Goal: Communication & Community: Participate in discussion

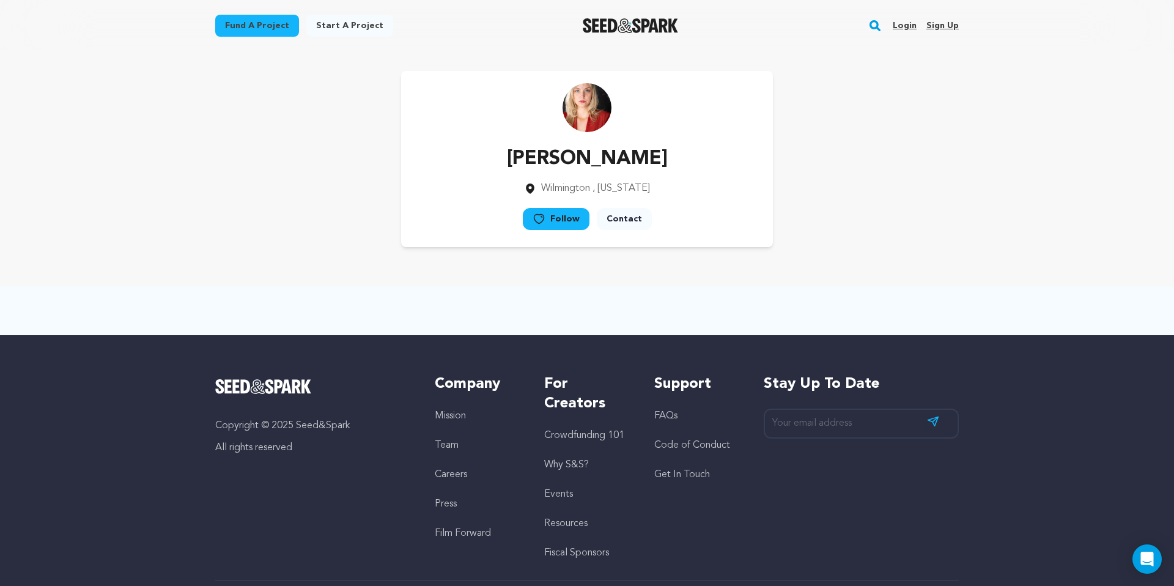
click at [906, 24] on link "Login" at bounding box center [905, 26] width 24 height 20
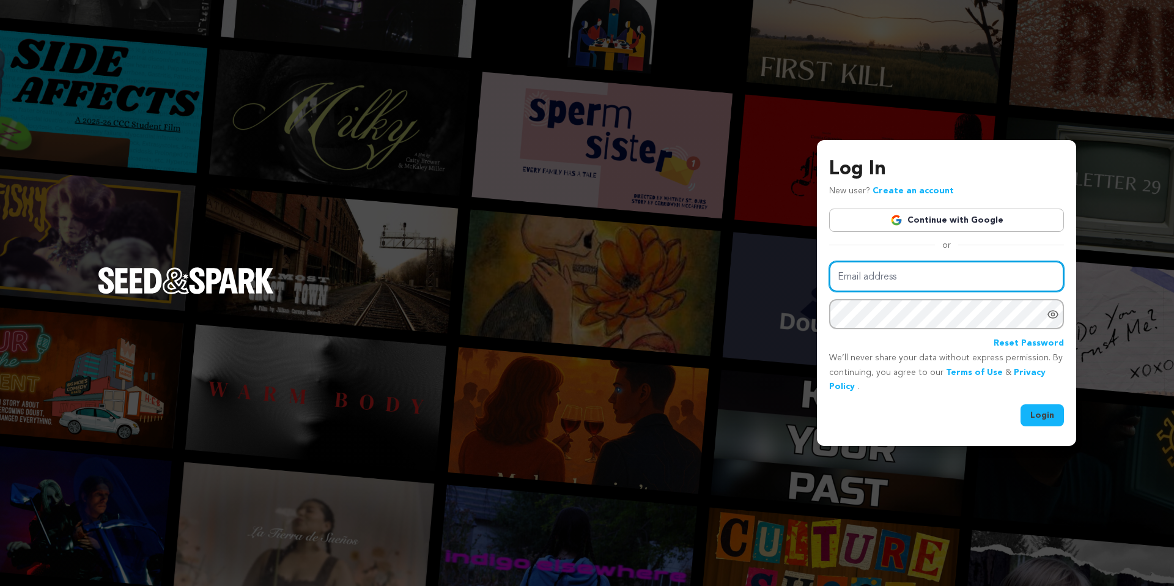
type input "lahna.harper@gmail.com"
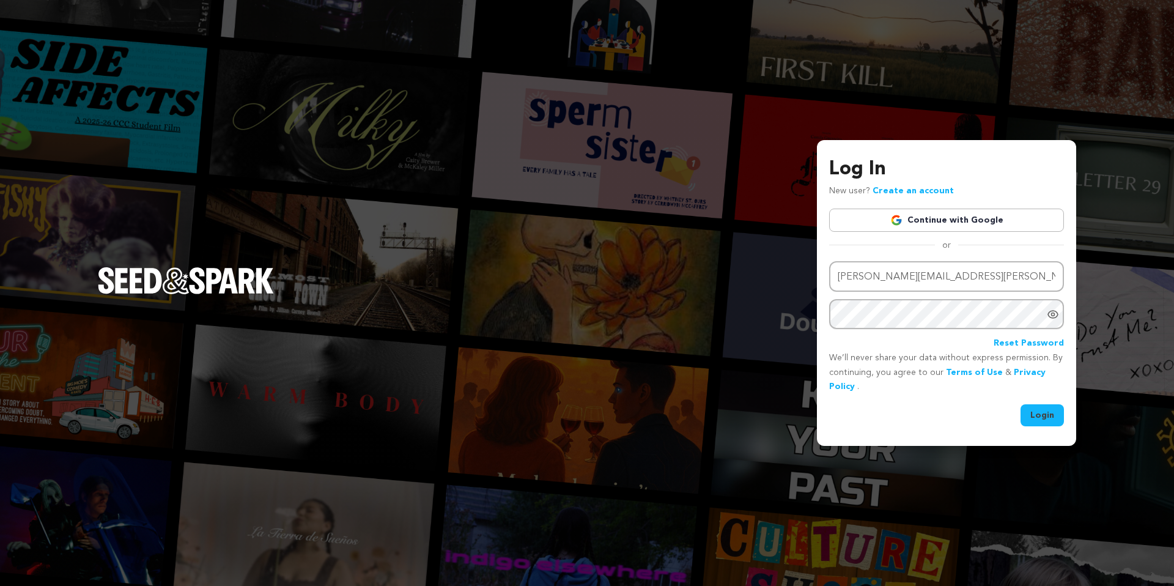
click at [1037, 422] on button "Login" at bounding box center [1041, 415] width 43 height 22
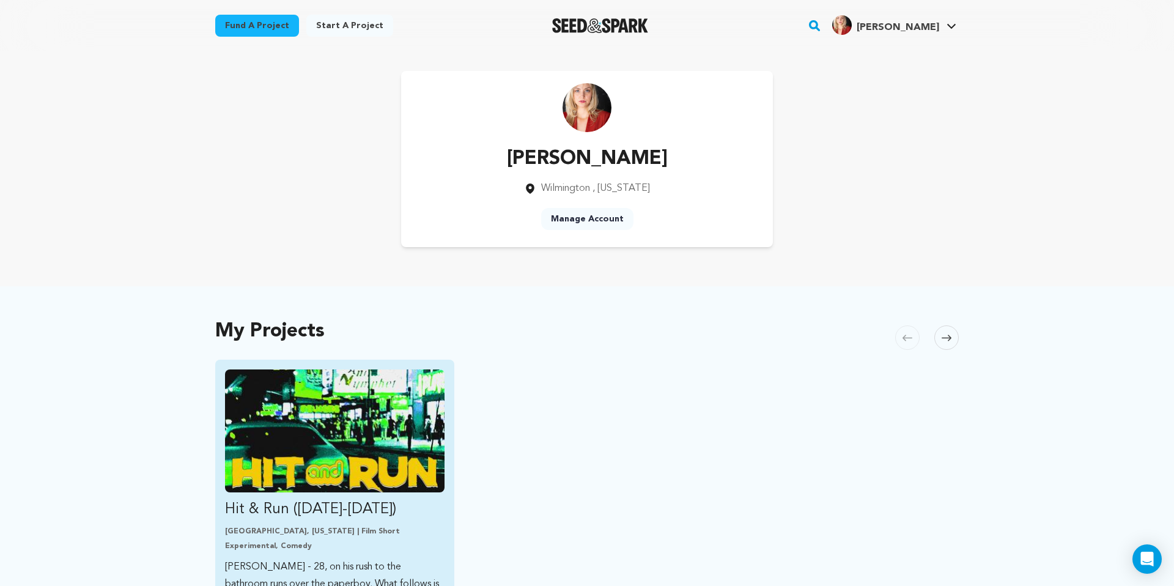
click at [365, 422] on img "Fund Hit &amp; Run (2025-2026)" at bounding box center [334, 430] width 219 height 123
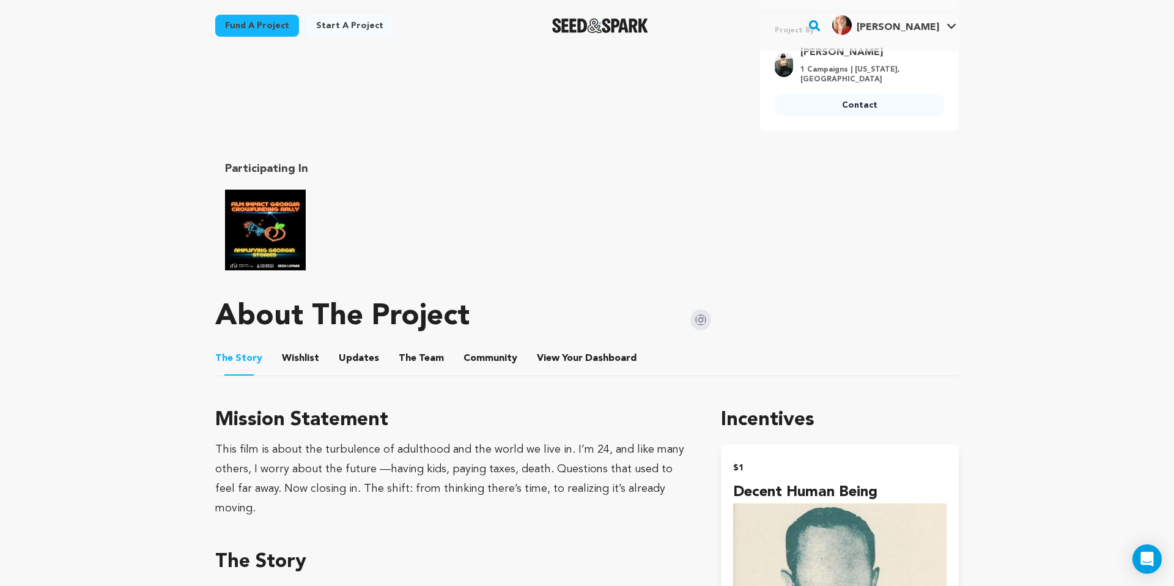
scroll to position [483, 0]
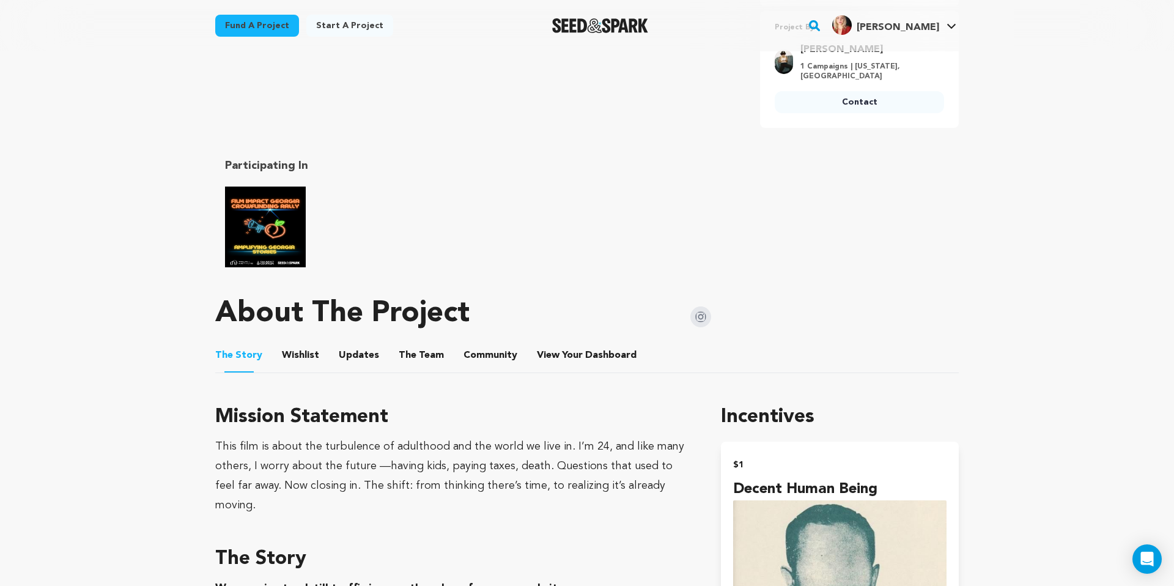
click at [358, 344] on button "Updates" at bounding box center [358, 357] width 29 height 29
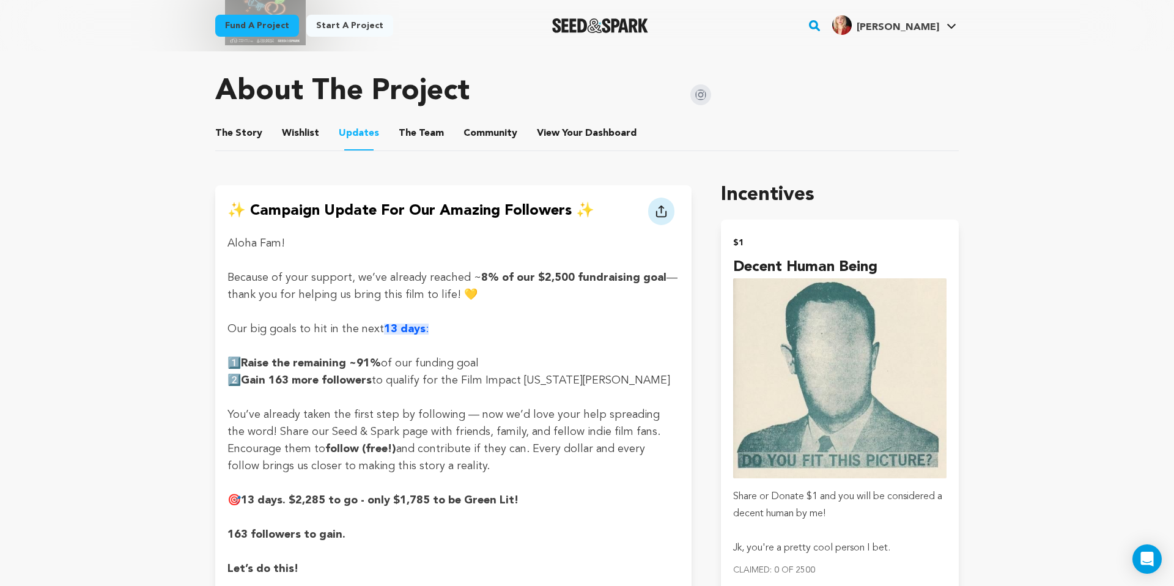
scroll to position [712, 0]
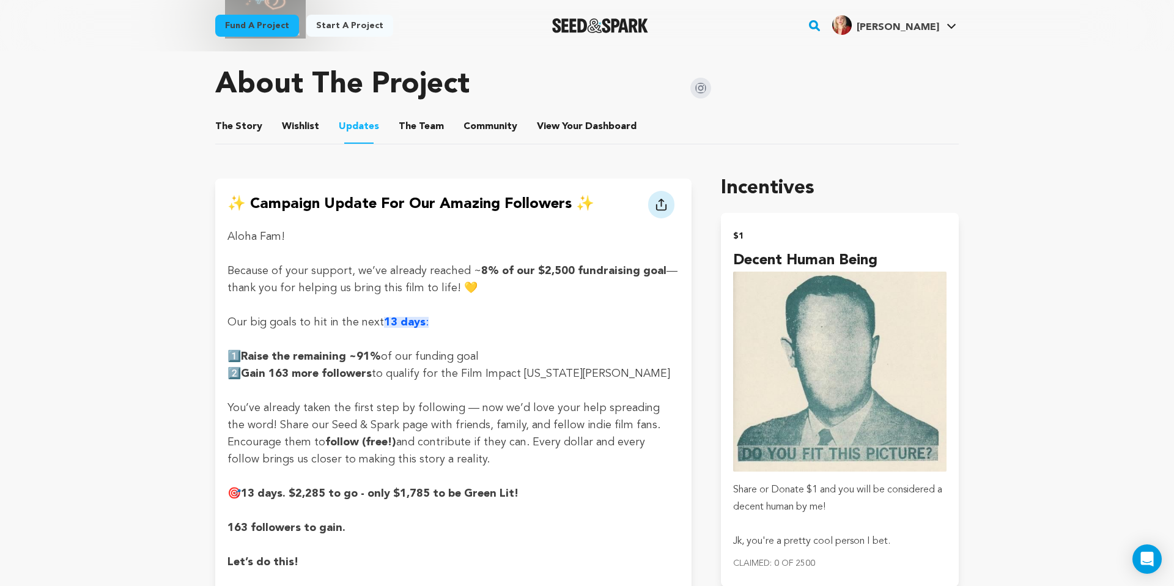
click at [486, 116] on button "Community" at bounding box center [490, 128] width 29 height 29
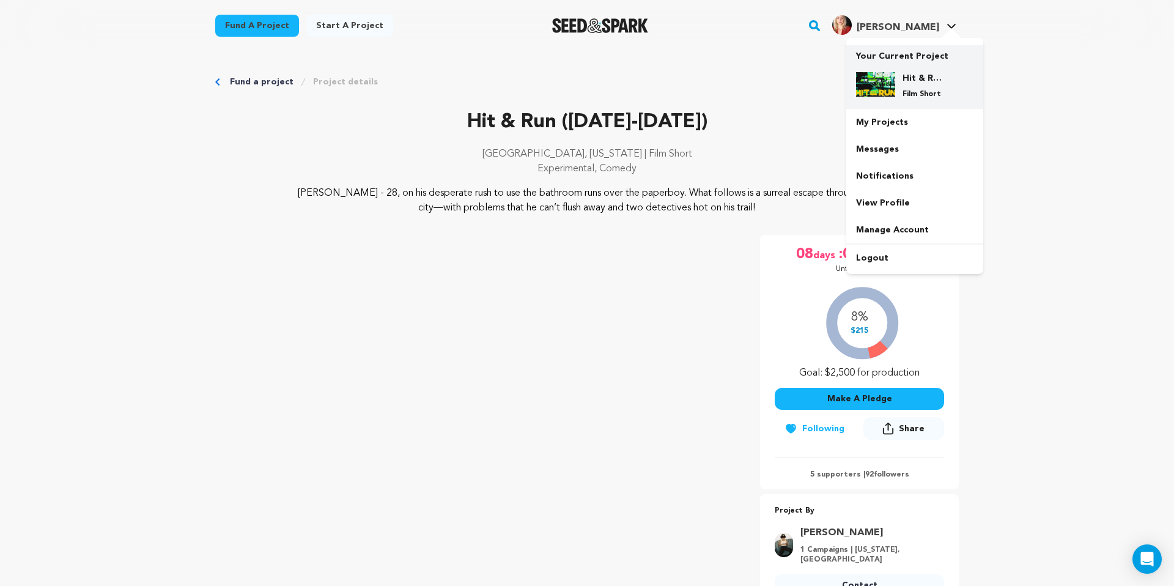
click at [913, 78] on h4 "Hit & Run ([DATE]-[DATE])" at bounding box center [924, 78] width 44 height 12
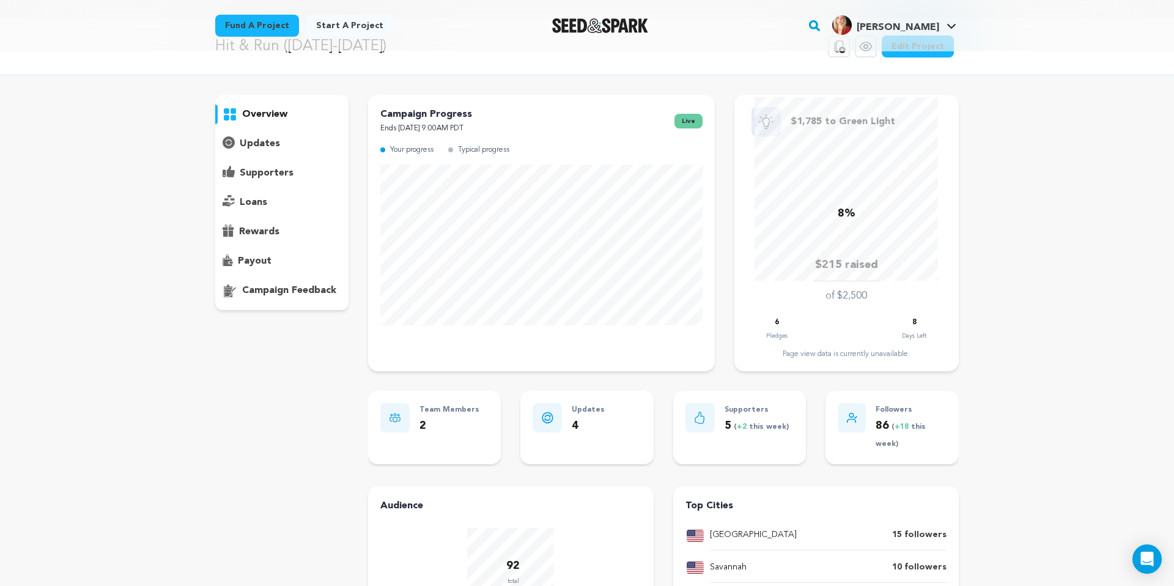
scroll to position [27, 0]
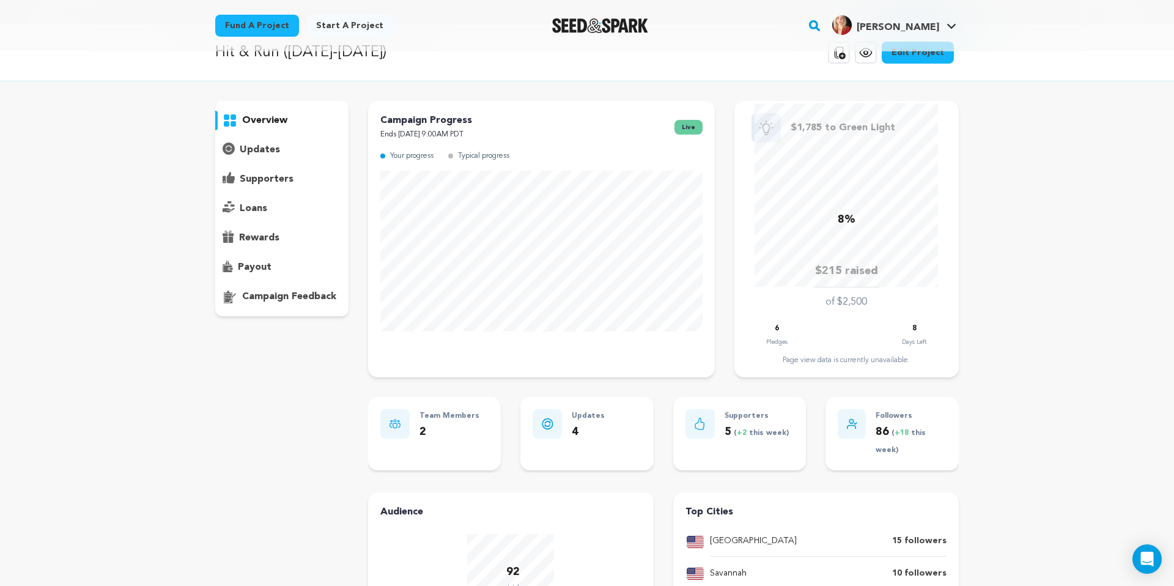
click at [304, 123] on div "overview" at bounding box center [281, 121] width 133 height 20
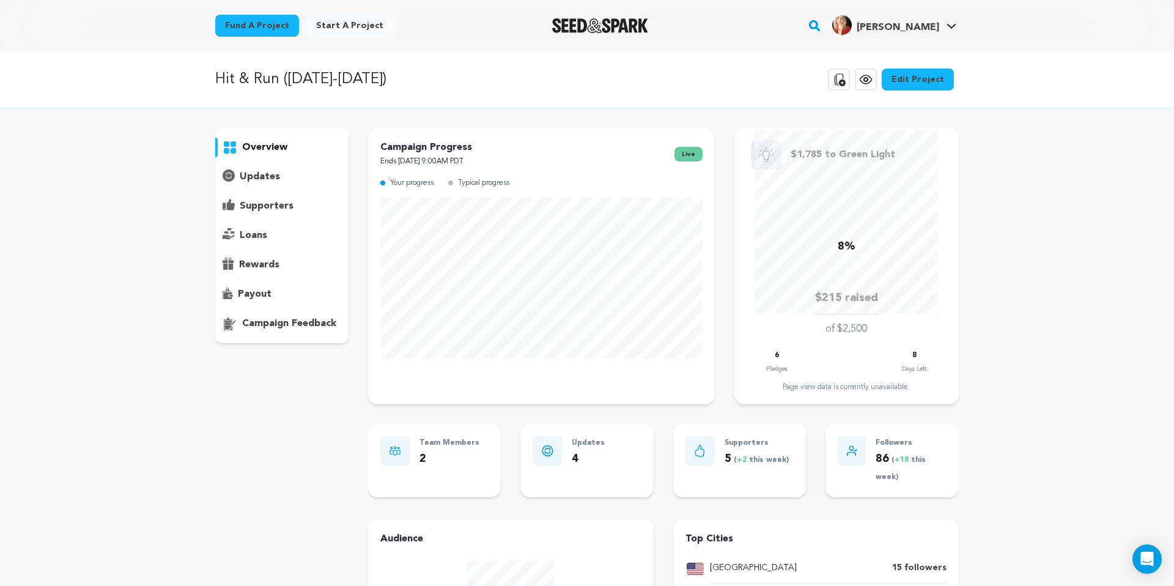
click at [262, 198] on div "supporters" at bounding box center [281, 206] width 133 height 20
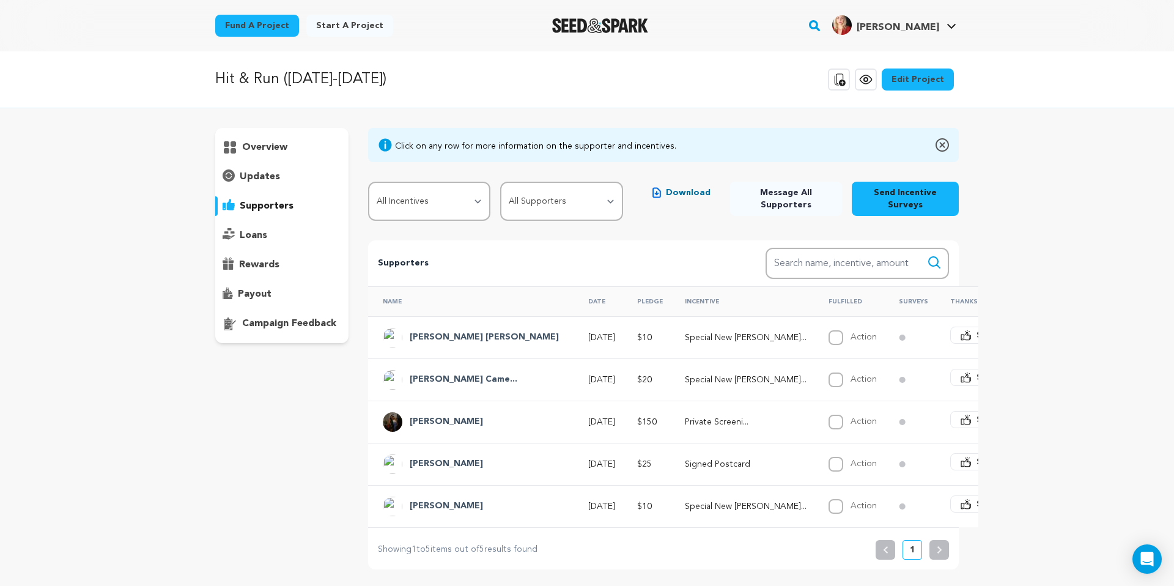
click at [265, 145] on p "overview" at bounding box center [264, 147] width 45 height 15
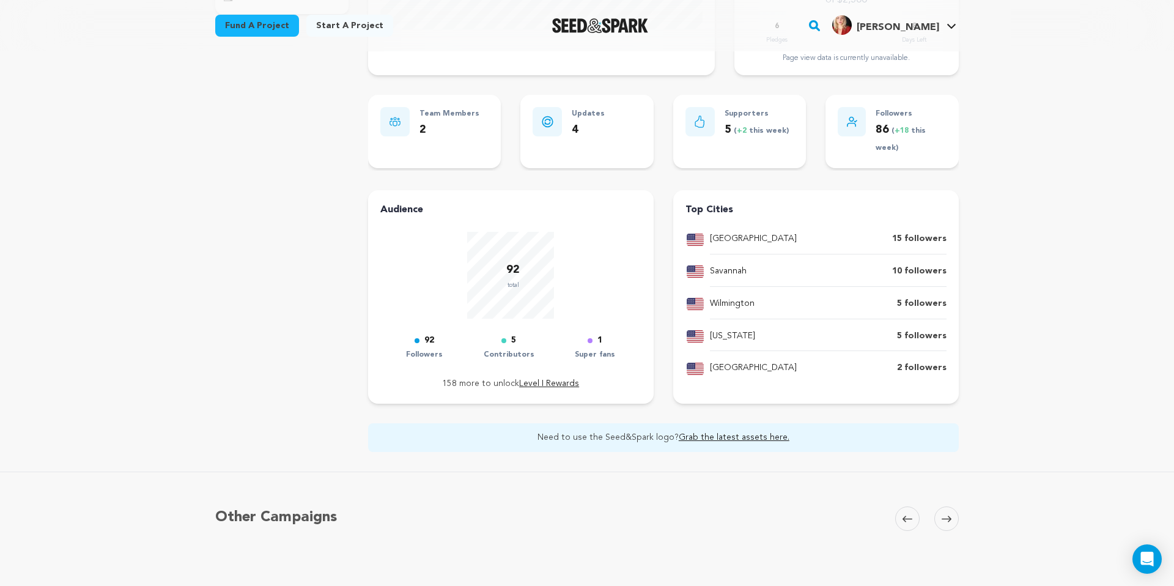
scroll to position [320, 0]
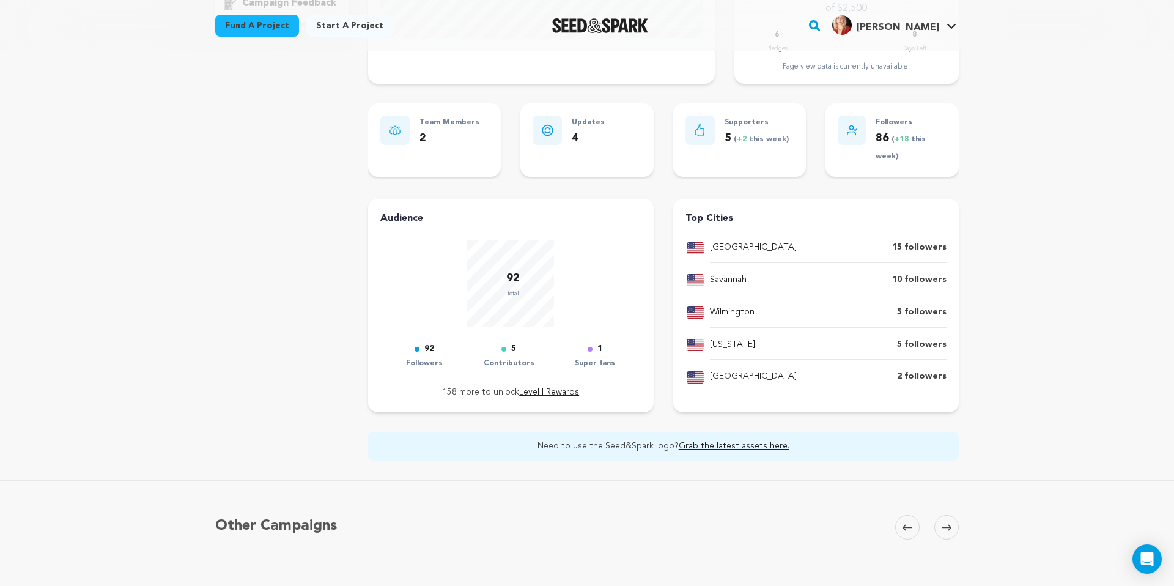
click at [882, 121] on p "Followers" at bounding box center [910, 123] width 71 height 14
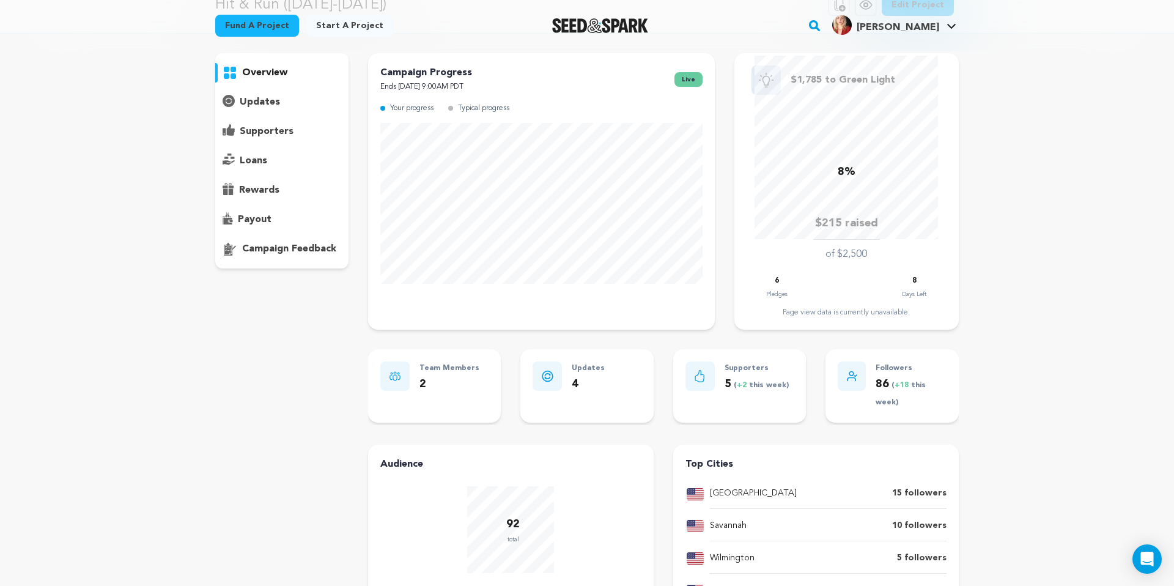
scroll to position [0, 0]
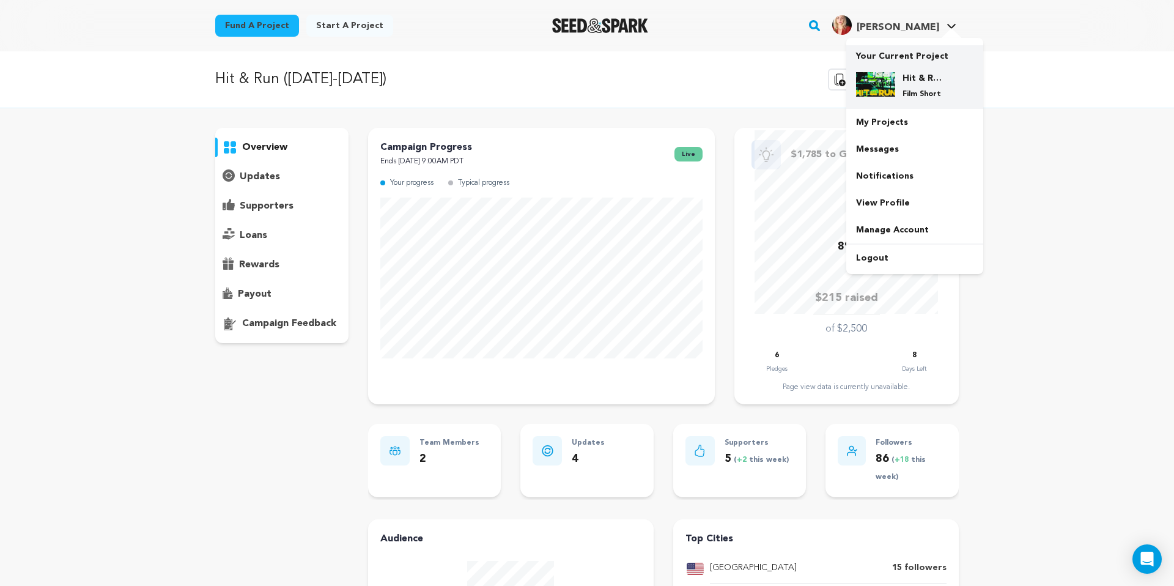
click at [940, 77] on h4 "Hit & Run ([DATE]-[DATE])" at bounding box center [924, 78] width 44 height 12
click at [908, 97] on p "Film Short" at bounding box center [924, 94] width 44 height 10
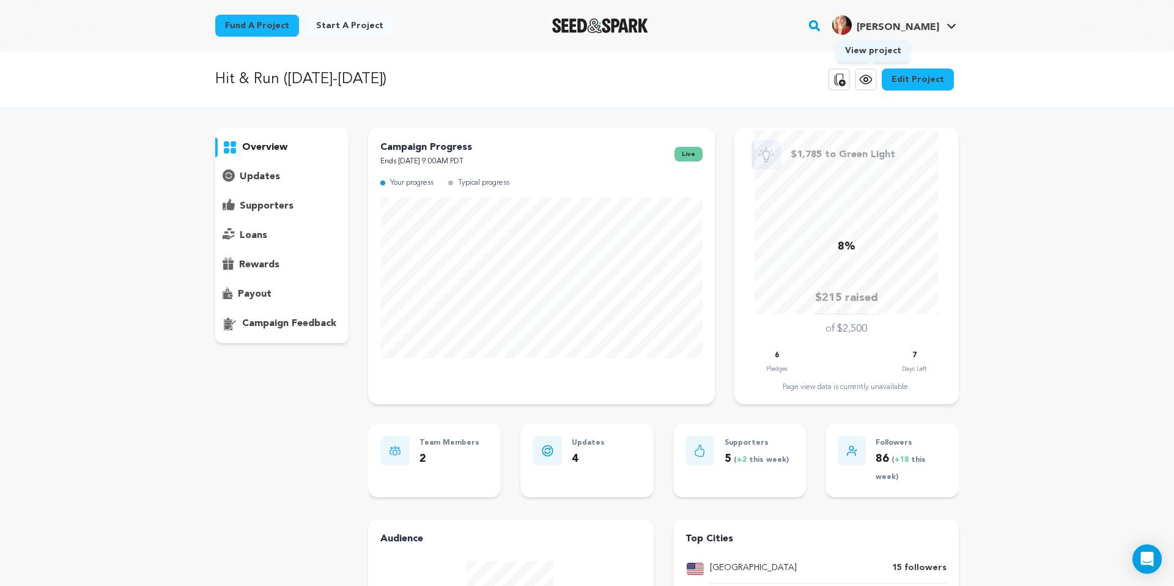
click at [871, 82] on icon at bounding box center [865, 79] width 15 height 15
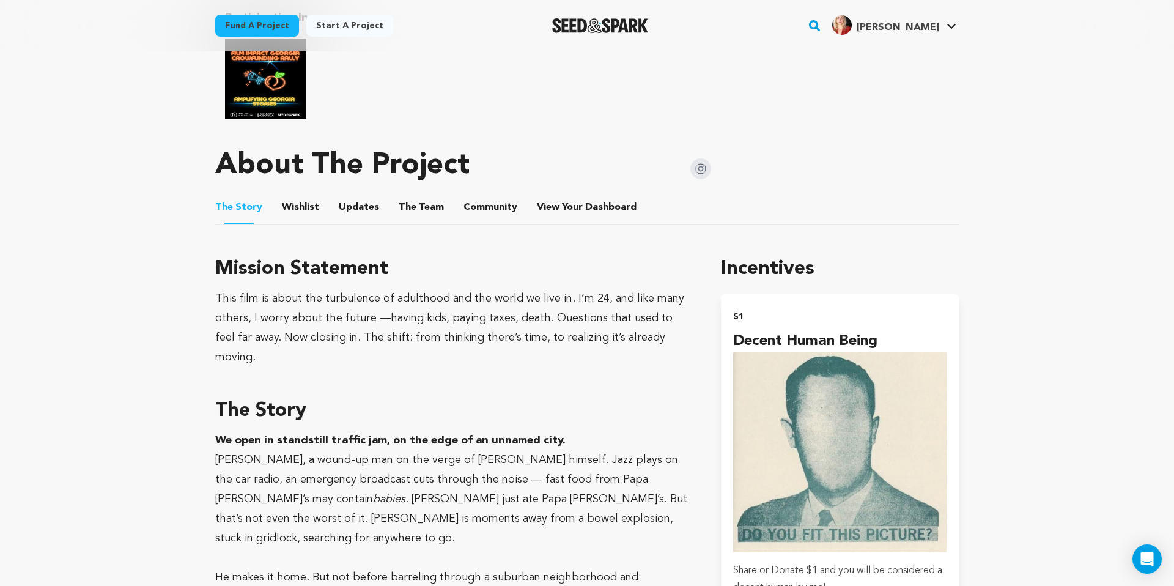
scroll to position [640, 0]
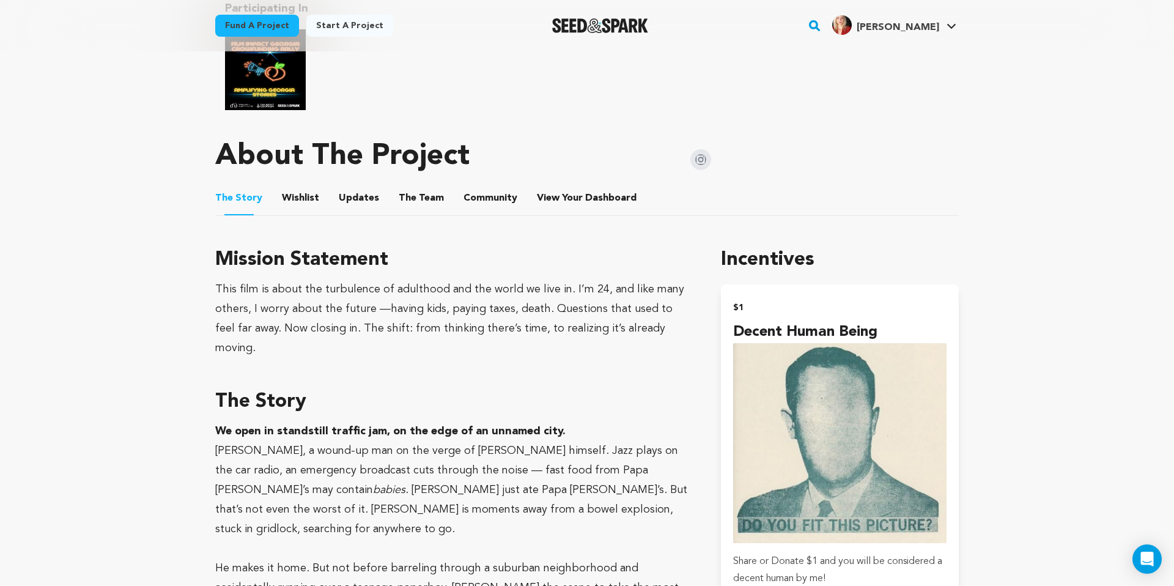
click at [491, 189] on button "Community" at bounding box center [490, 200] width 29 height 29
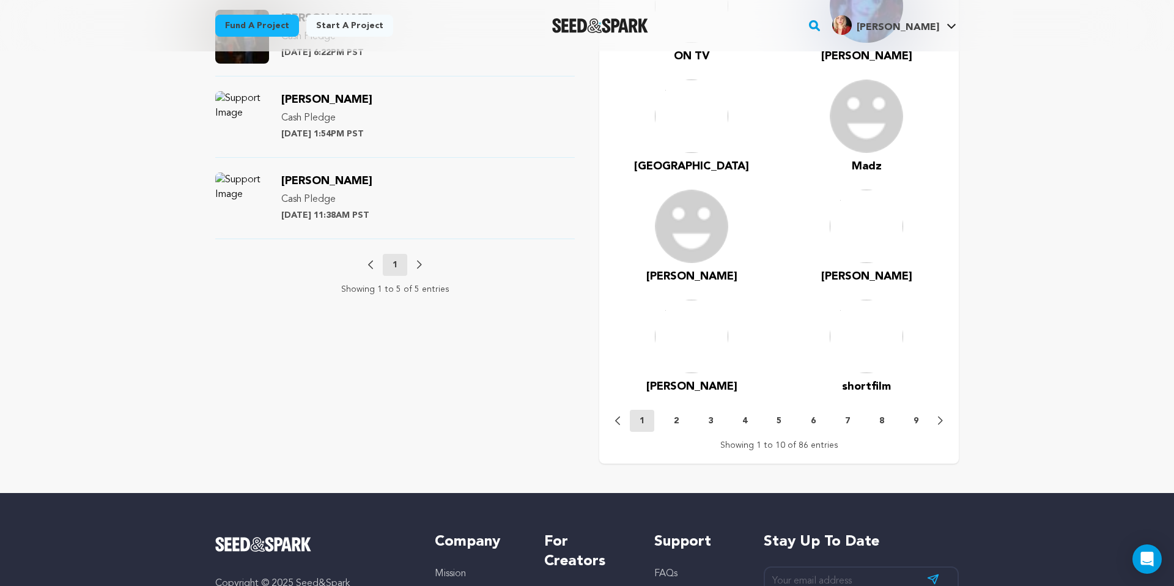
scroll to position [1085, 0]
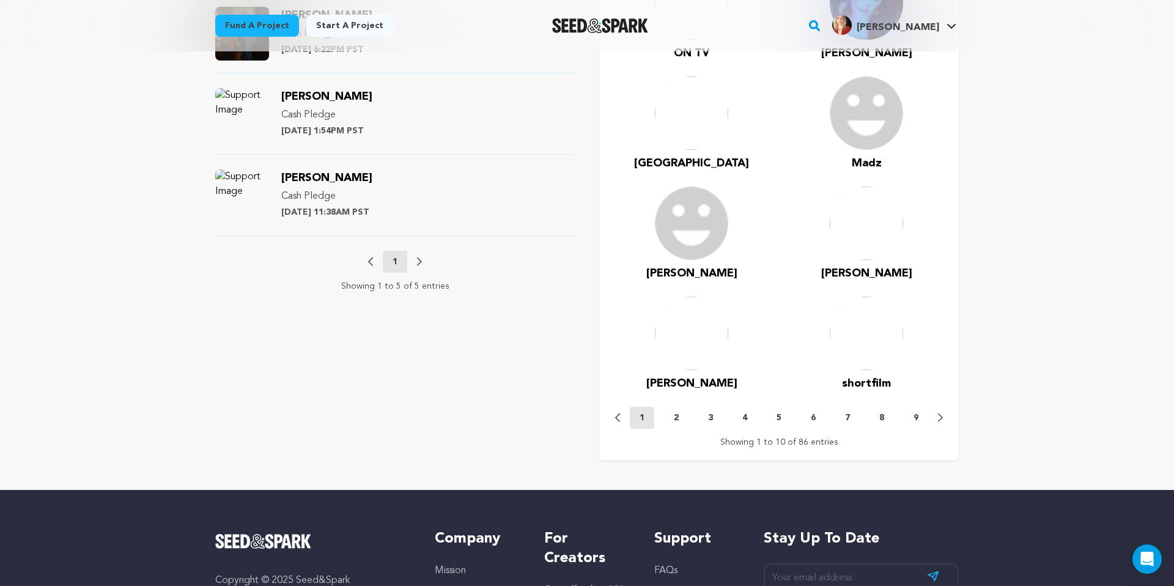
click at [680, 411] on button "2" at bounding box center [676, 417] width 24 height 12
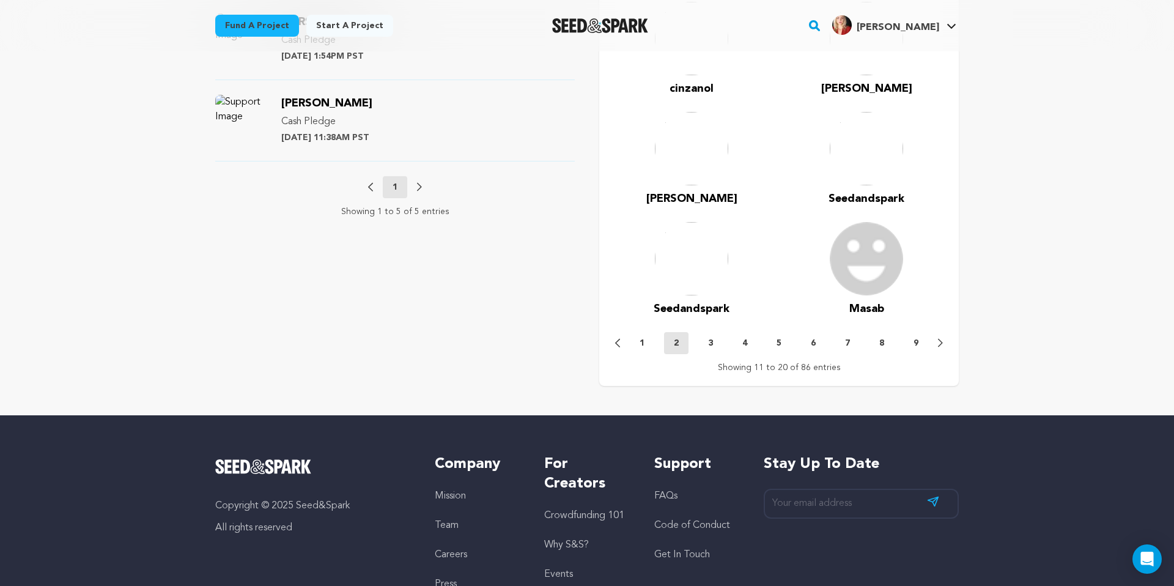
scroll to position [1163, 0]
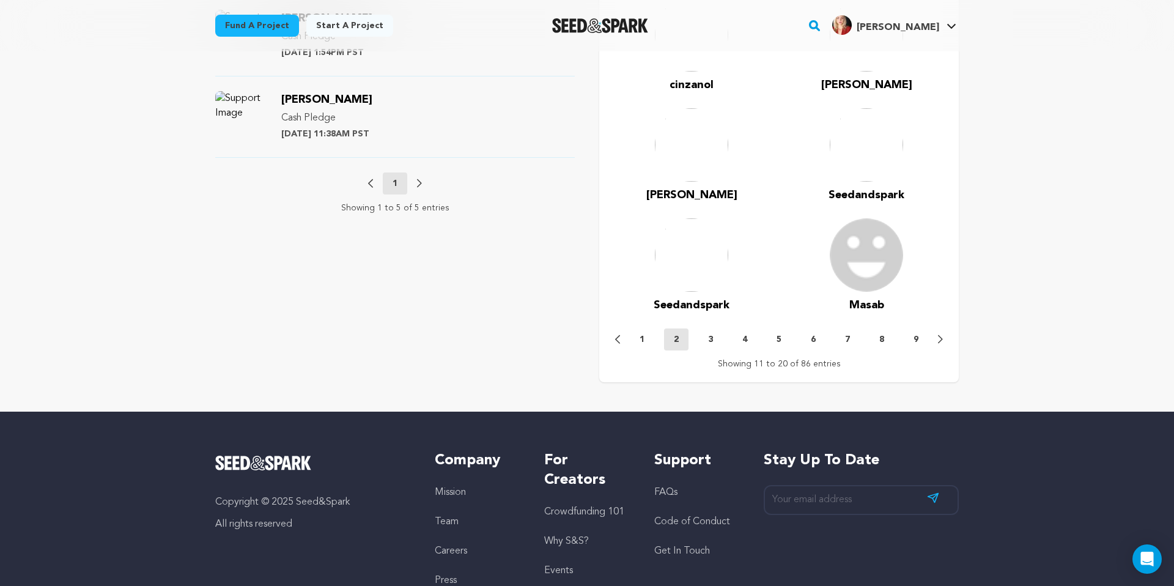
click at [709, 333] on p "3" at bounding box center [710, 339] width 5 height 12
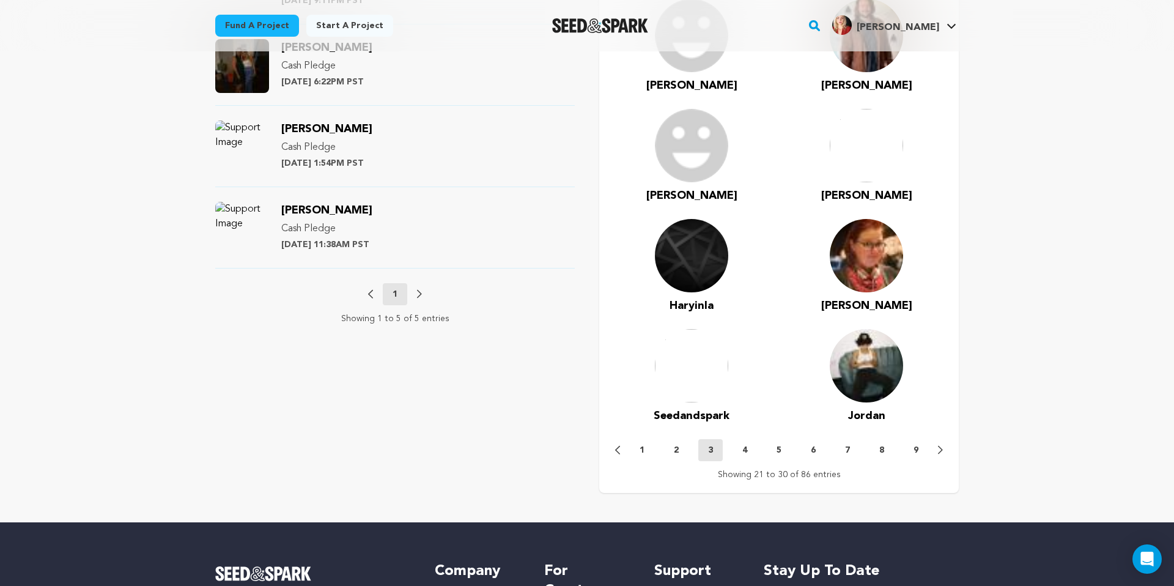
scroll to position [1096, 0]
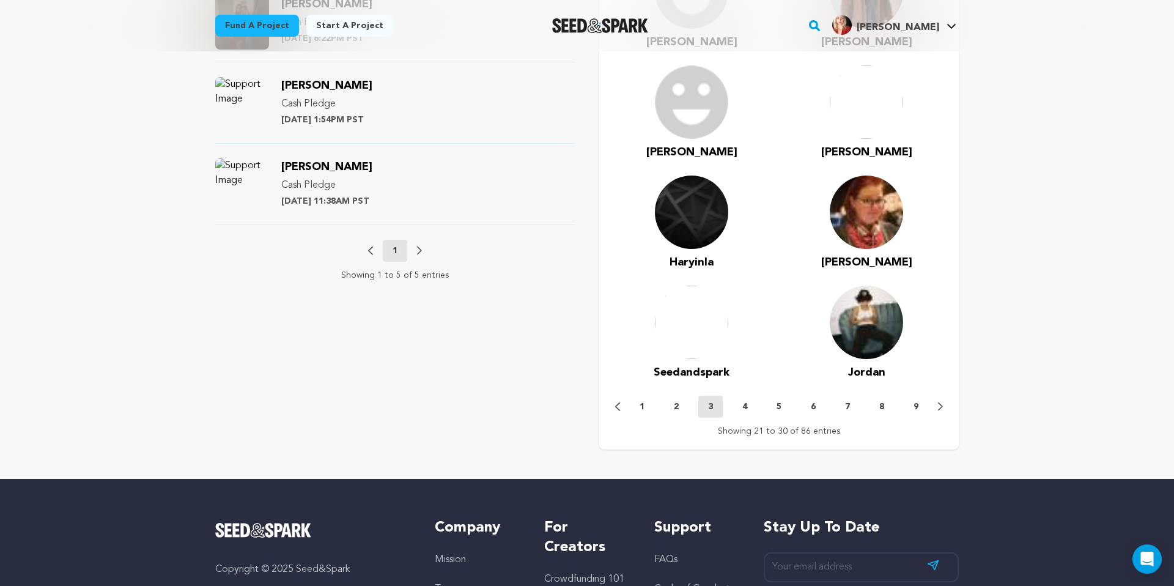
click at [746, 400] on p "4" at bounding box center [744, 406] width 5 height 12
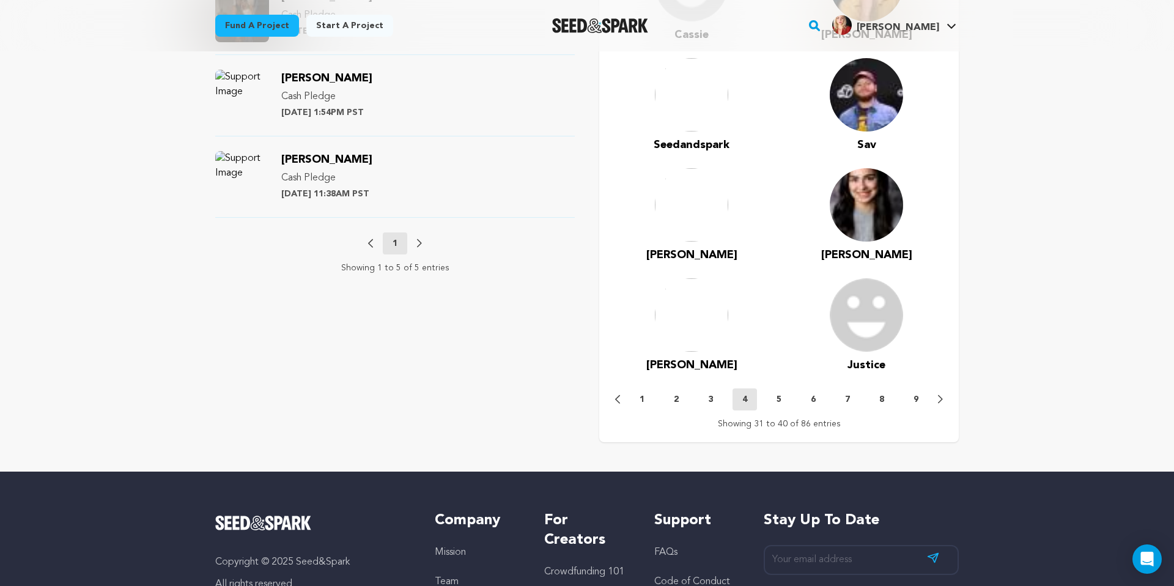
scroll to position [1108, 0]
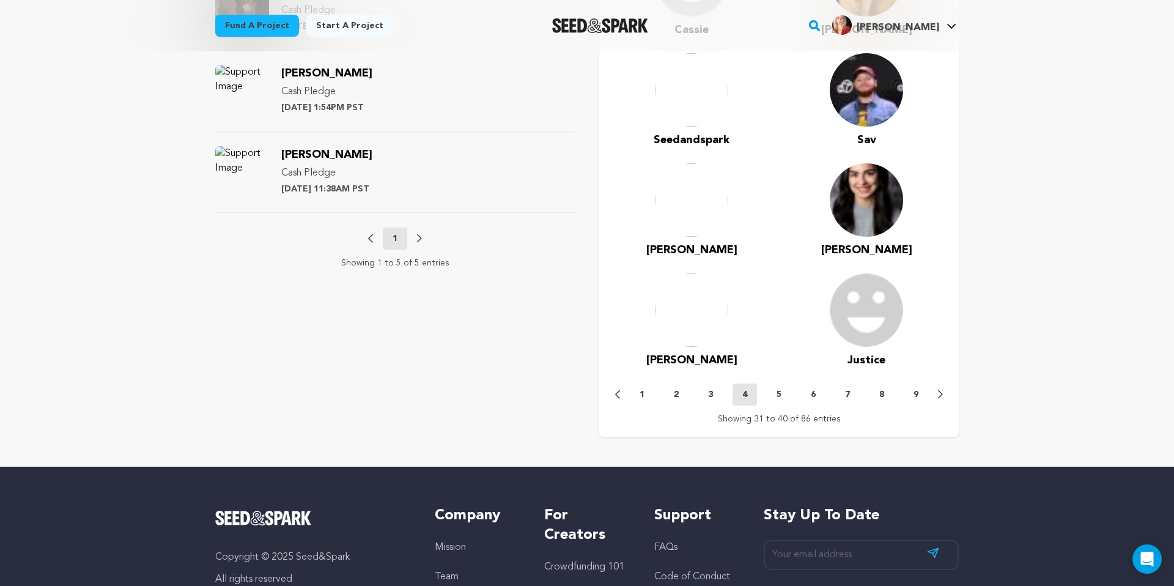
click at [779, 388] on p "5" at bounding box center [778, 394] width 5 height 12
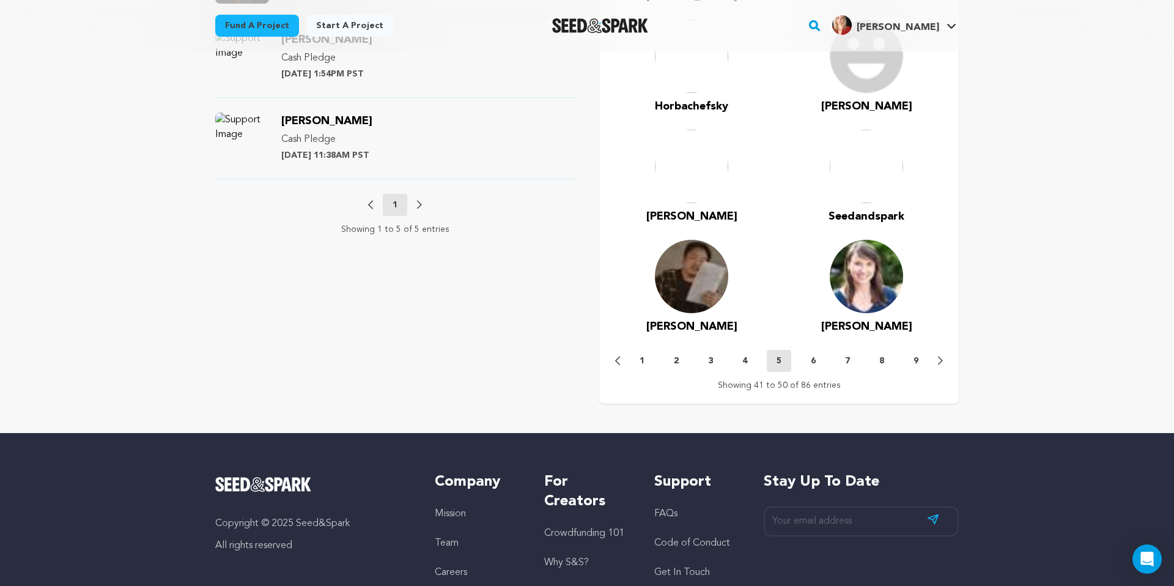
scroll to position [1168, 0]
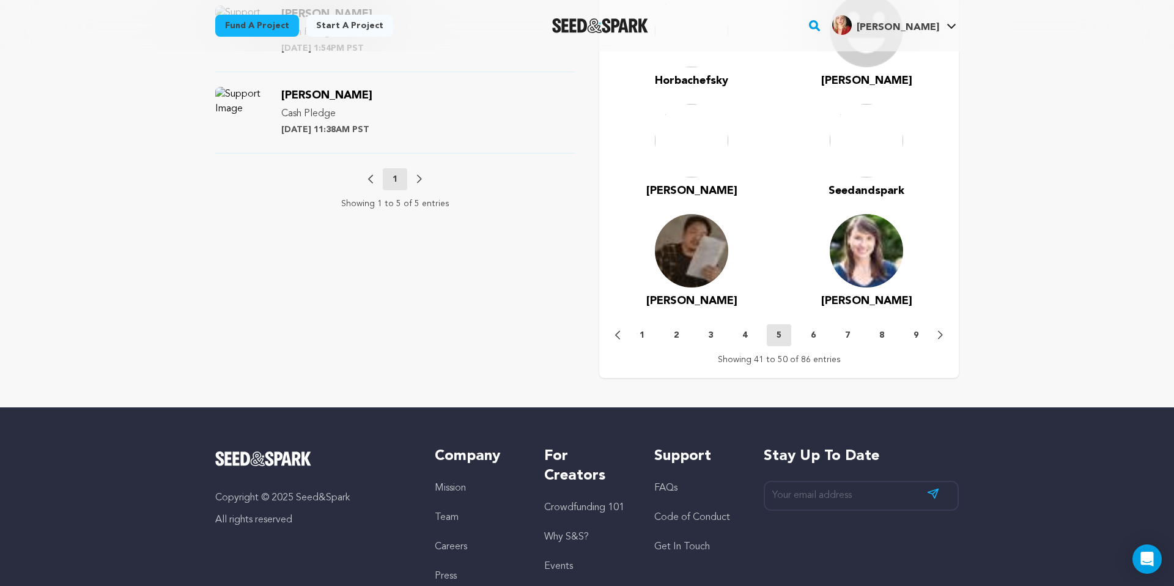
click at [817, 329] on button "6" at bounding box center [813, 335] width 24 height 12
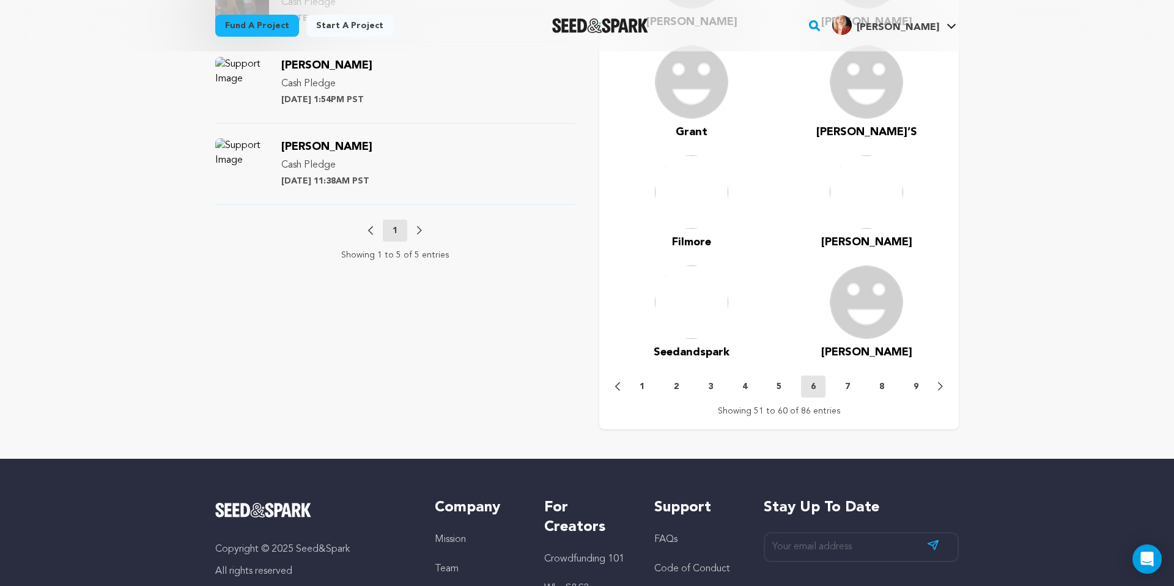
scroll to position [1122, 0]
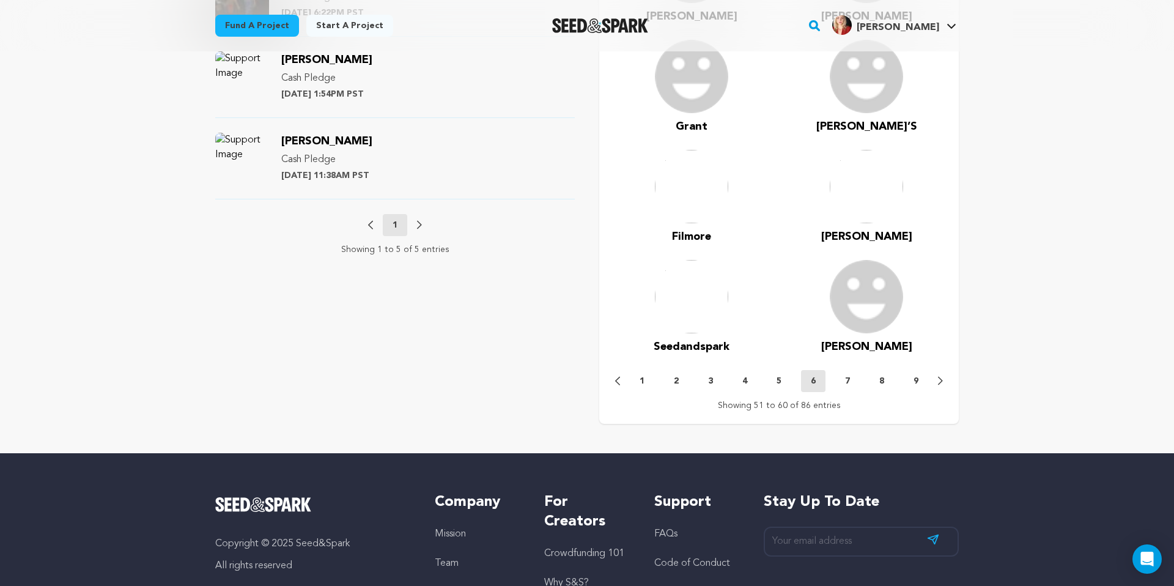
click at [844, 375] on button "7" at bounding box center [847, 381] width 24 height 12
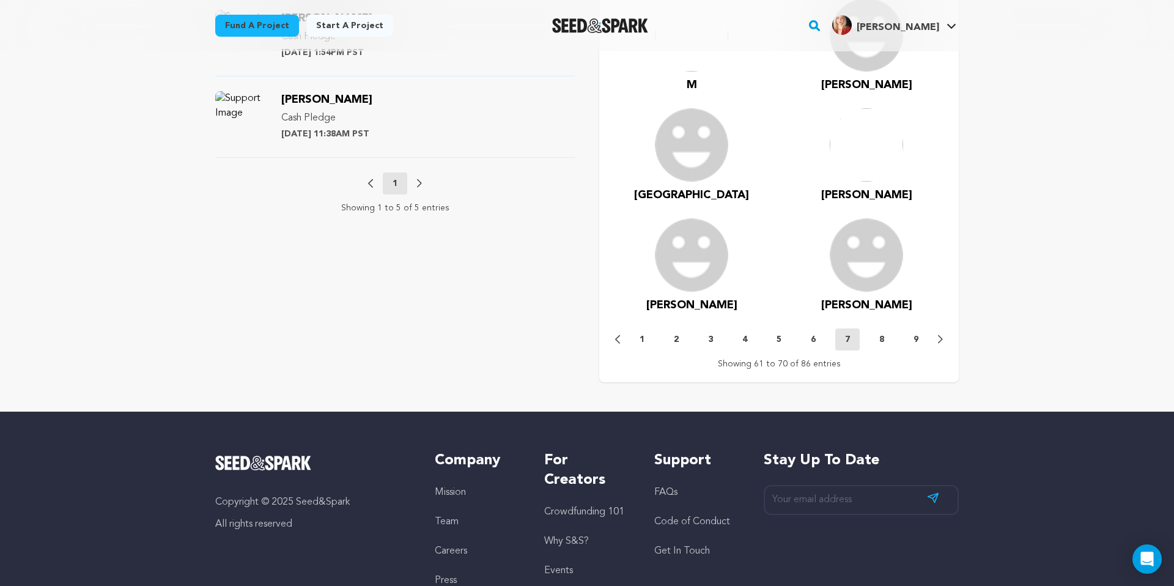
scroll to position [1209, 0]
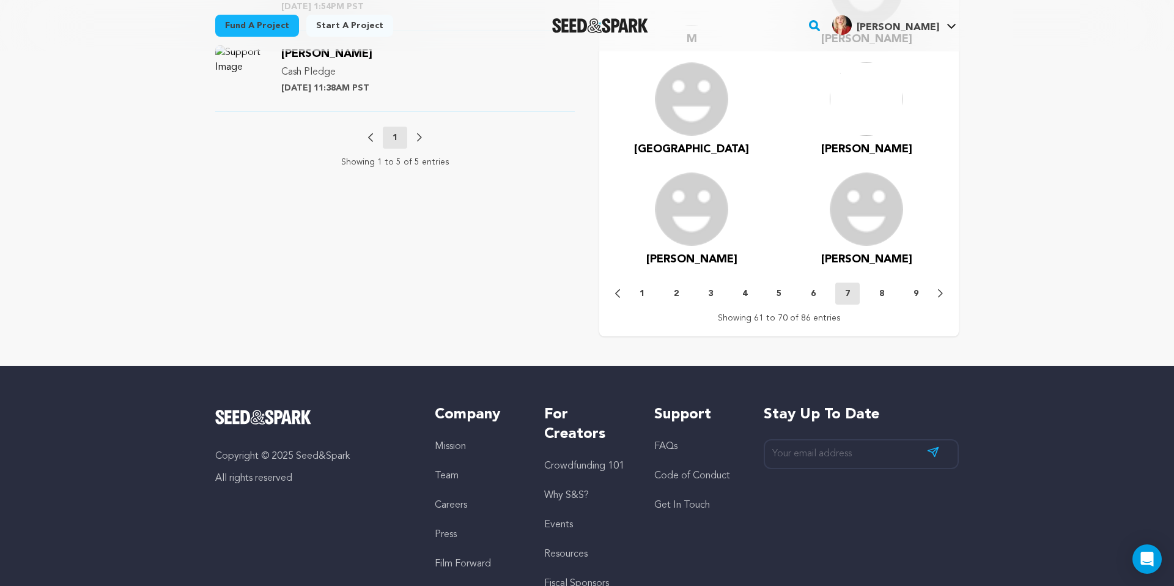
click at [880, 287] on p "8" at bounding box center [881, 293] width 5 height 12
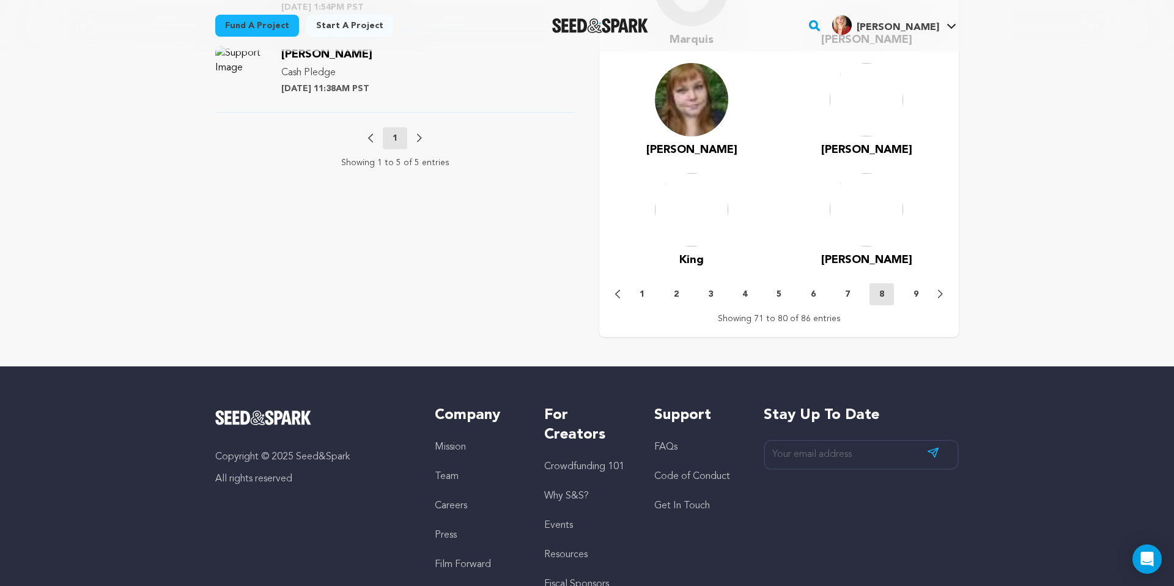
click at [920, 288] on button "9" at bounding box center [916, 294] width 24 height 12
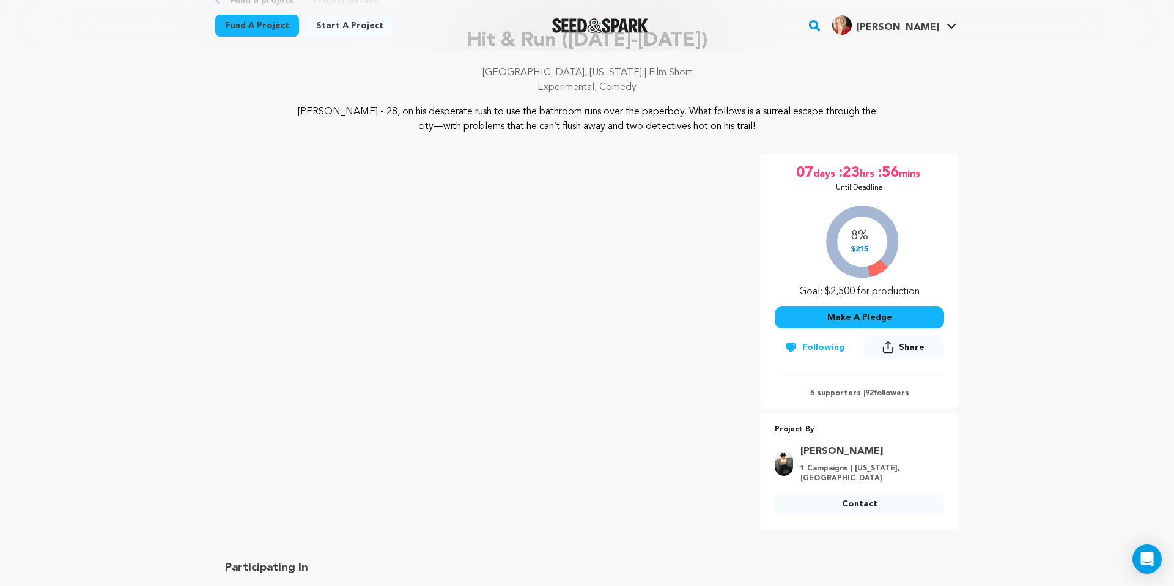
scroll to position [0, 0]
